Goal: Task Accomplishment & Management: Use online tool/utility

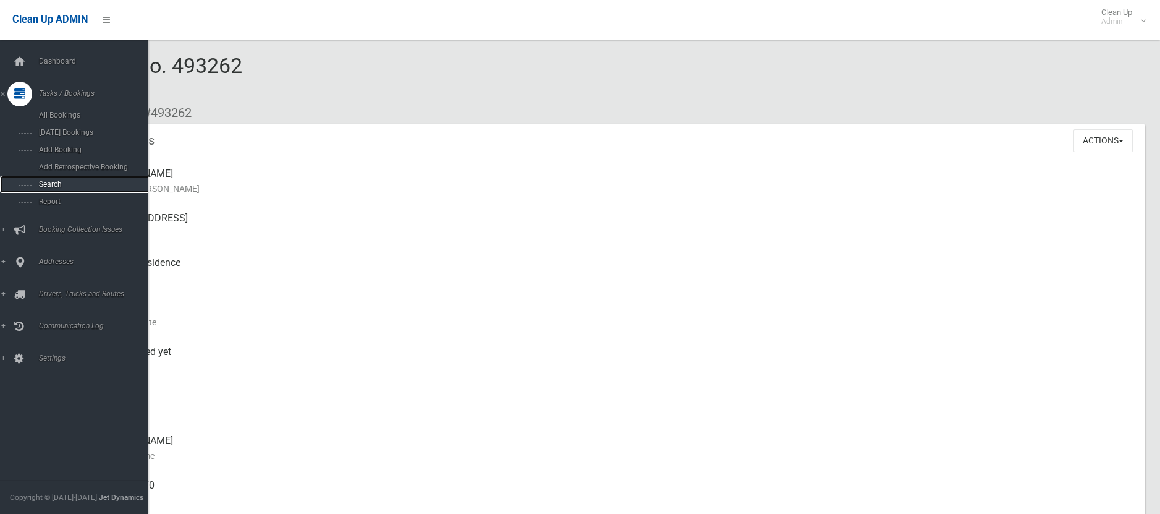
click at [43, 185] on span "Search" at bounding box center [91, 184] width 112 height 9
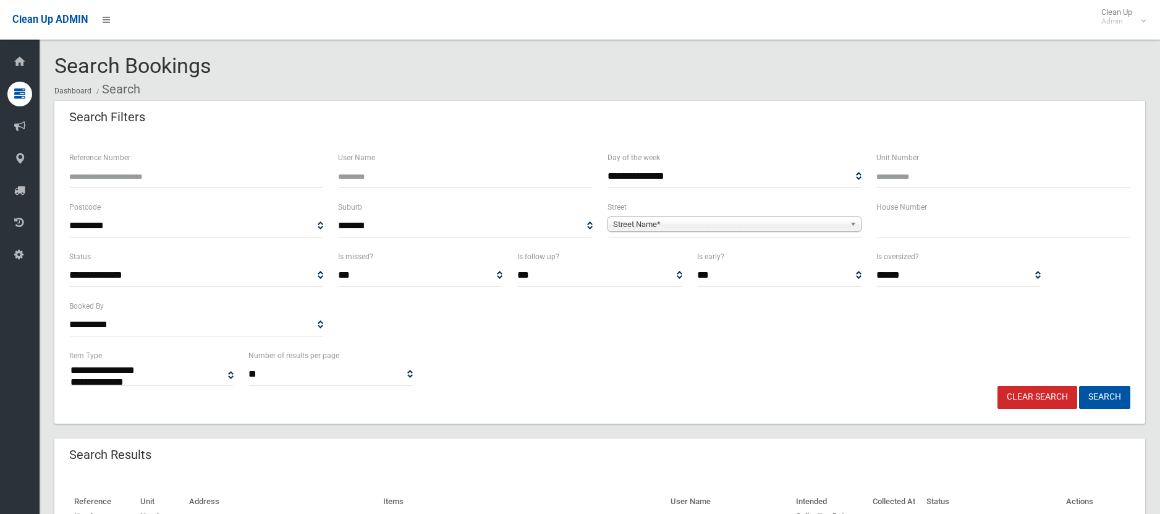
select select
click at [902, 237] on div "House Number" at bounding box center [1003, 224] width 269 height 49
click at [901, 219] on input "text" at bounding box center [1003, 225] width 254 height 23
type input "***"
click at [768, 219] on span "Street Name*" at bounding box center [729, 224] width 232 height 15
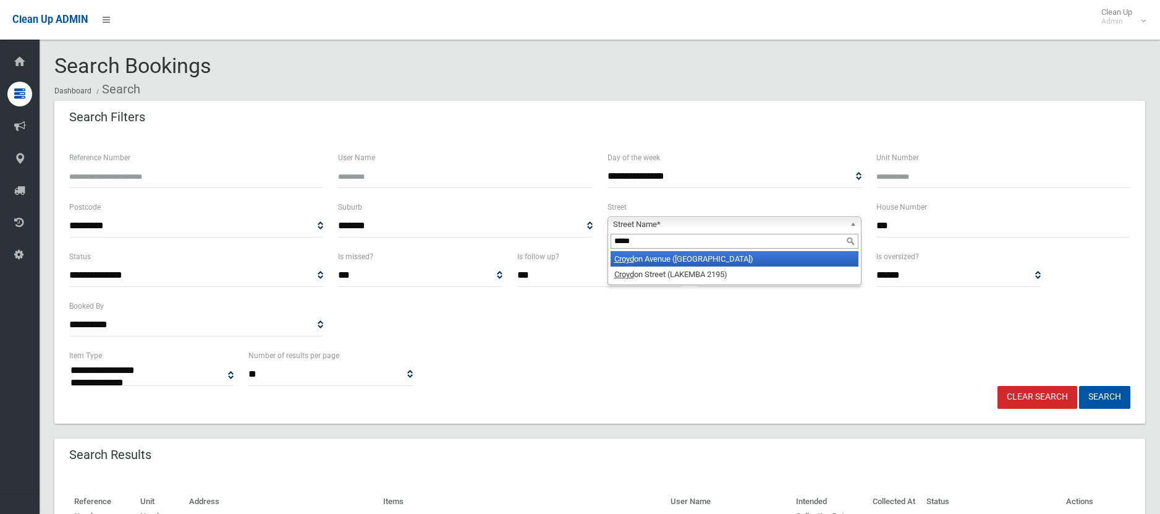
type input "*****"
click at [740, 263] on li "[GEOGRAPHIC_DATA] ([GEOGRAPHIC_DATA])" at bounding box center [735, 258] width 248 height 15
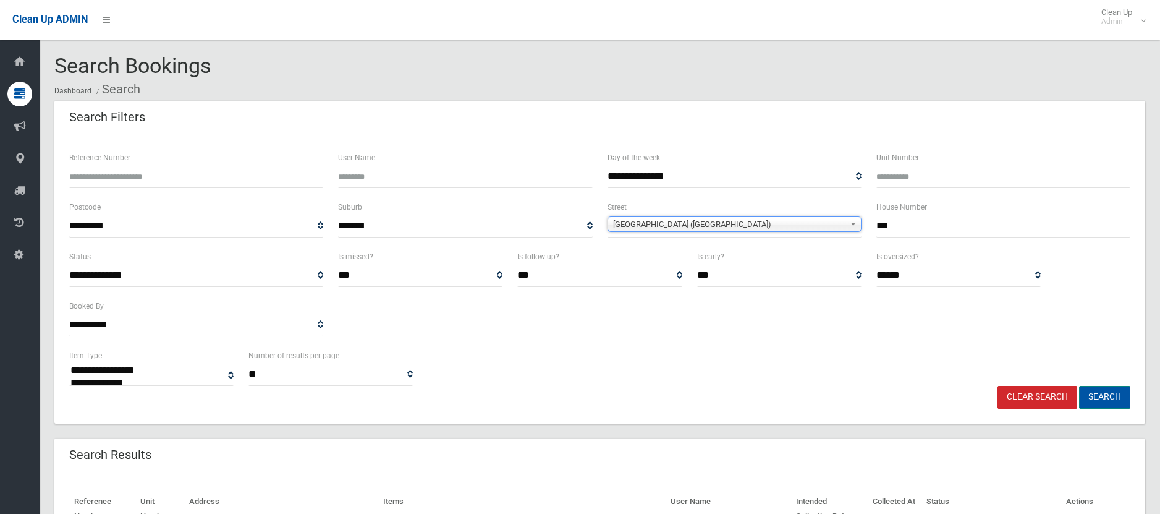
click at [1090, 393] on button "Search" at bounding box center [1104, 397] width 51 height 23
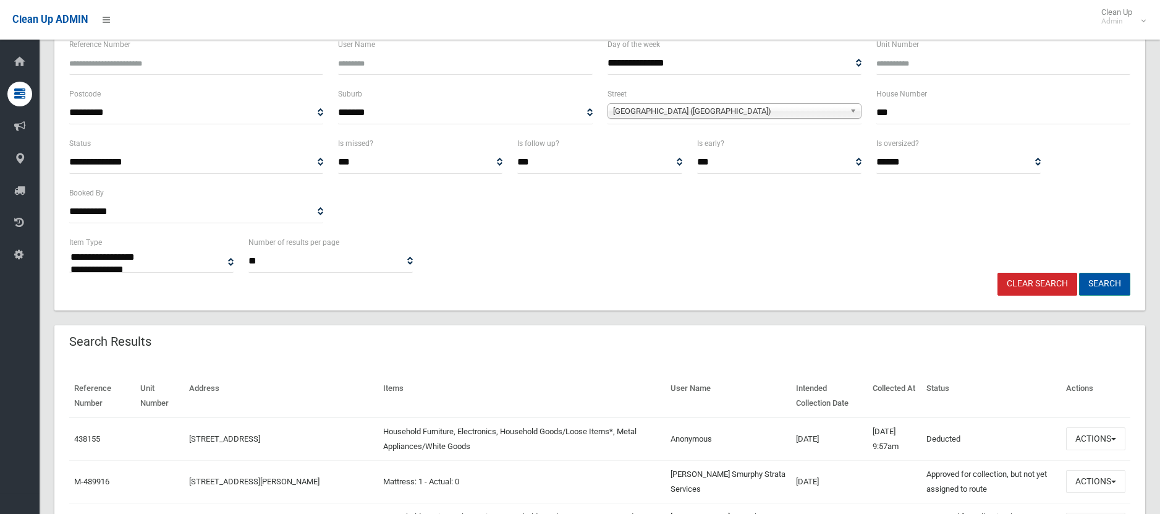
scroll to position [124, 0]
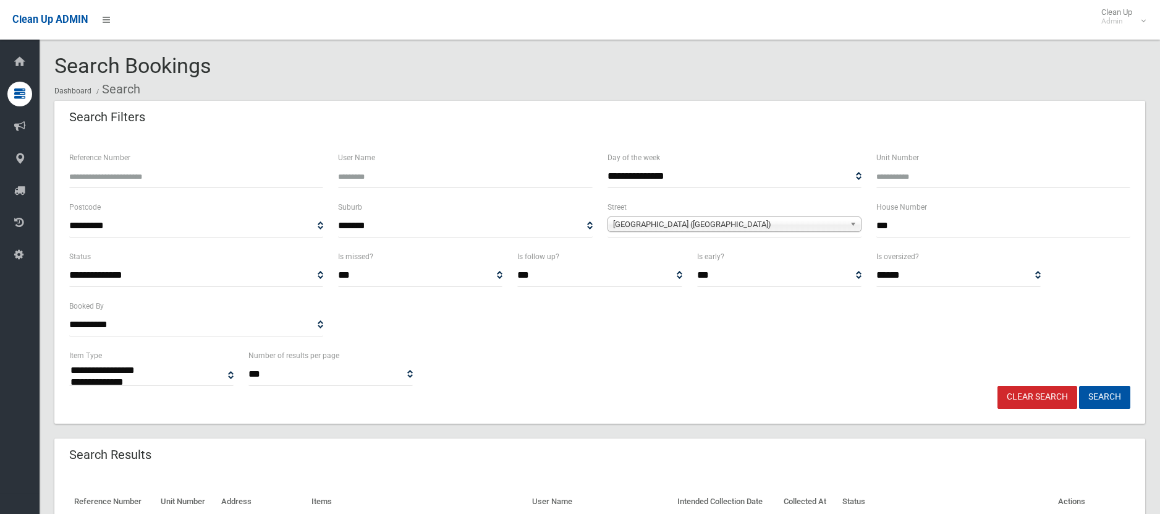
select select
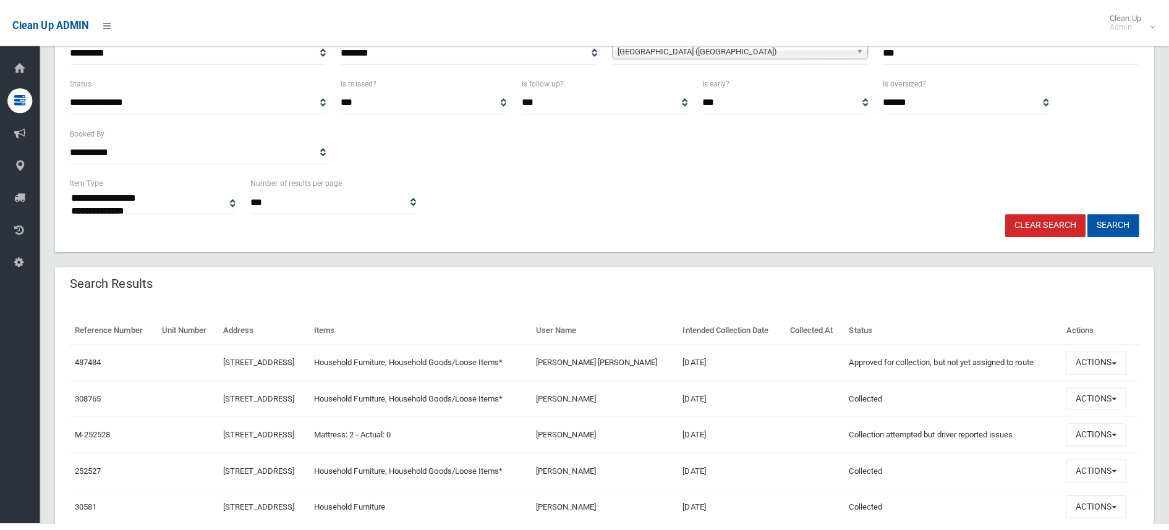
scroll to position [185, 0]
